Goal: Find specific page/section: Find specific page/section

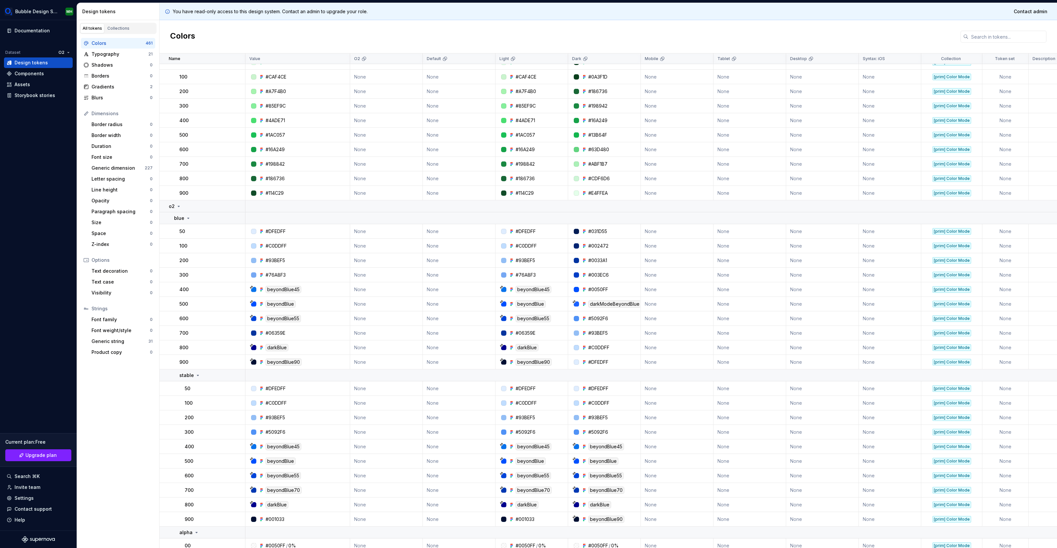
scroll to position [2146, 0]
